Goal: Information Seeking & Learning: Check status

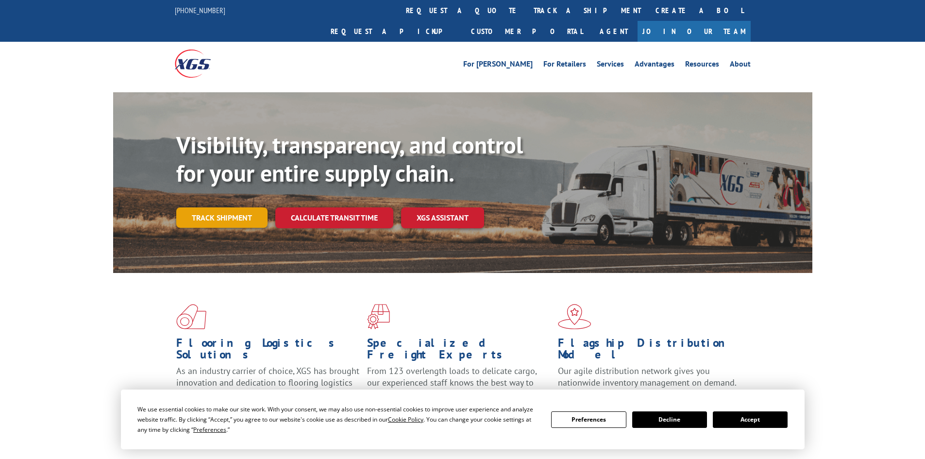
click at [236, 207] on link "Track shipment" at bounding box center [221, 217] width 91 height 20
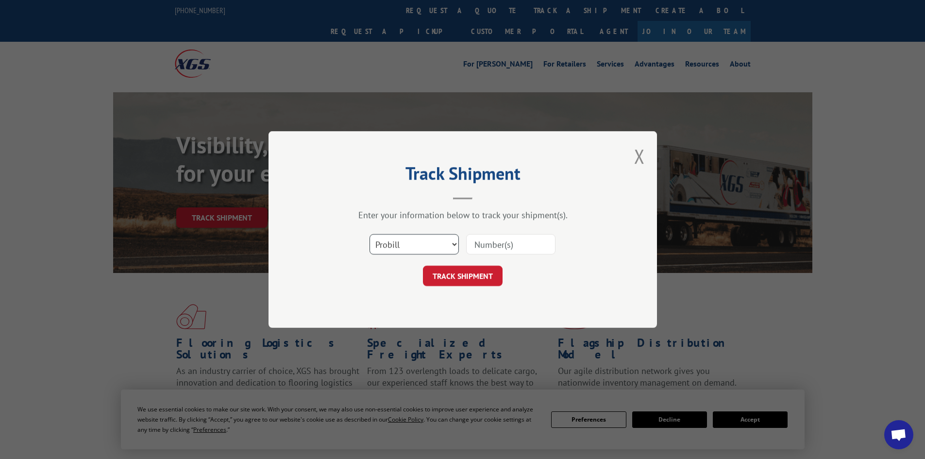
drag, startPoint x: 492, startPoint y: 242, endPoint x: 416, endPoint y: 250, distance: 76.6
click at [416, 250] on select "Select category... Probill BOL PO" at bounding box center [414, 244] width 89 height 20
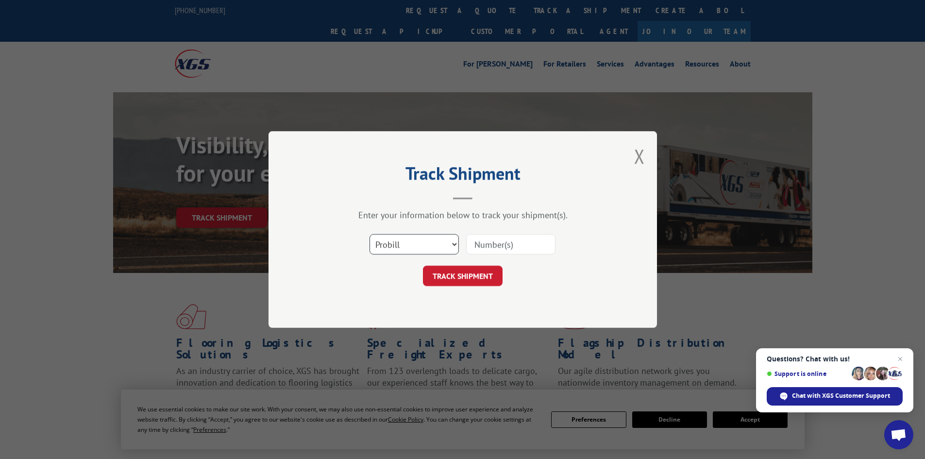
select select "bol"
click at [370, 234] on select "Select category... Probill BOL PO" at bounding box center [414, 244] width 89 height 20
paste input "0500193"
type input "0500193"
click at [465, 280] on button "TRACK SHIPMENT" at bounding box center [463, 276] width 80 height 20
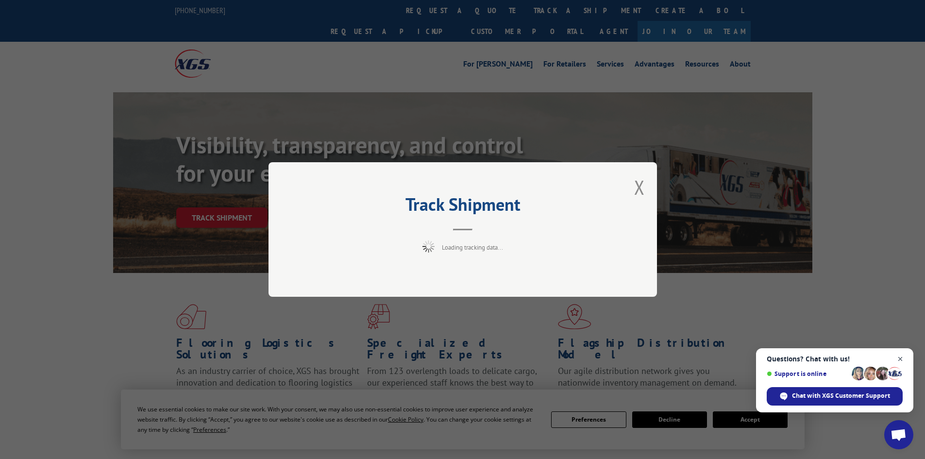
click at [903, 356] on span "Open chat" at bounding box center [901, 359] width 12 height 12
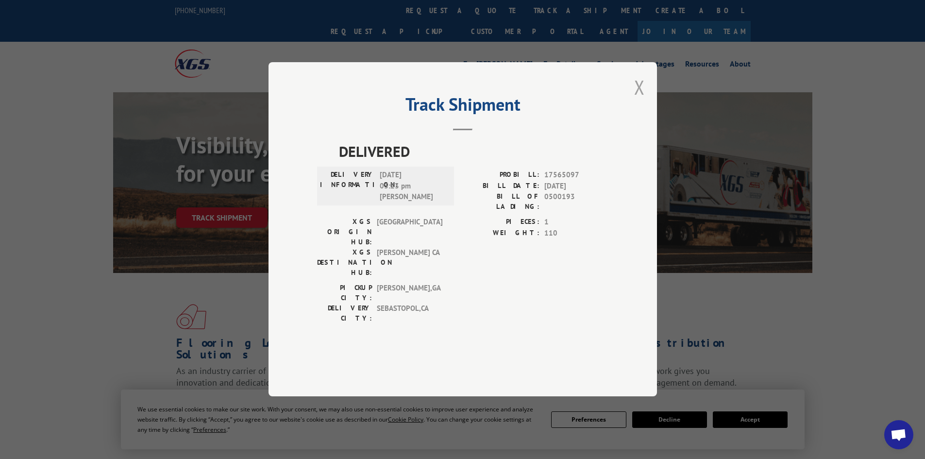
click at [636, 100] on button "Close modal" at bounding box center [639, 87] width 11 height 26
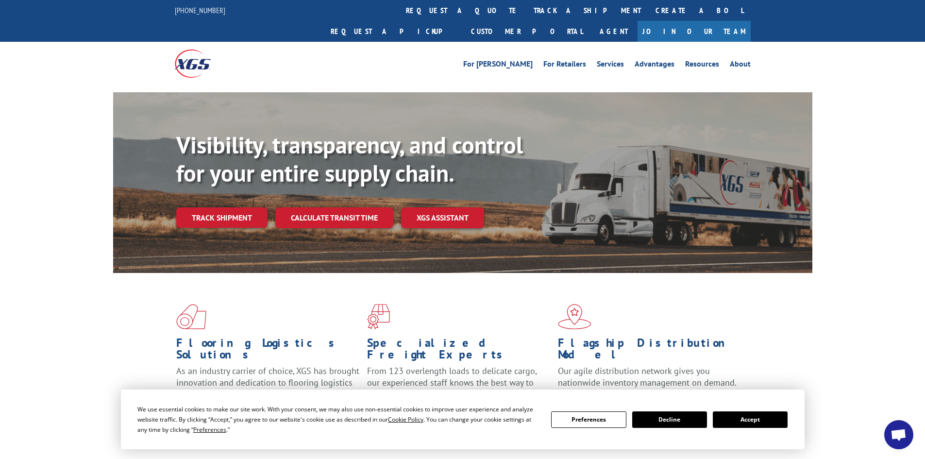
click at [747, 421] on button "Accept" at bounding box center [750, 419] width 75 height 17
